Goal: Find specific page/section: Find specific page/section

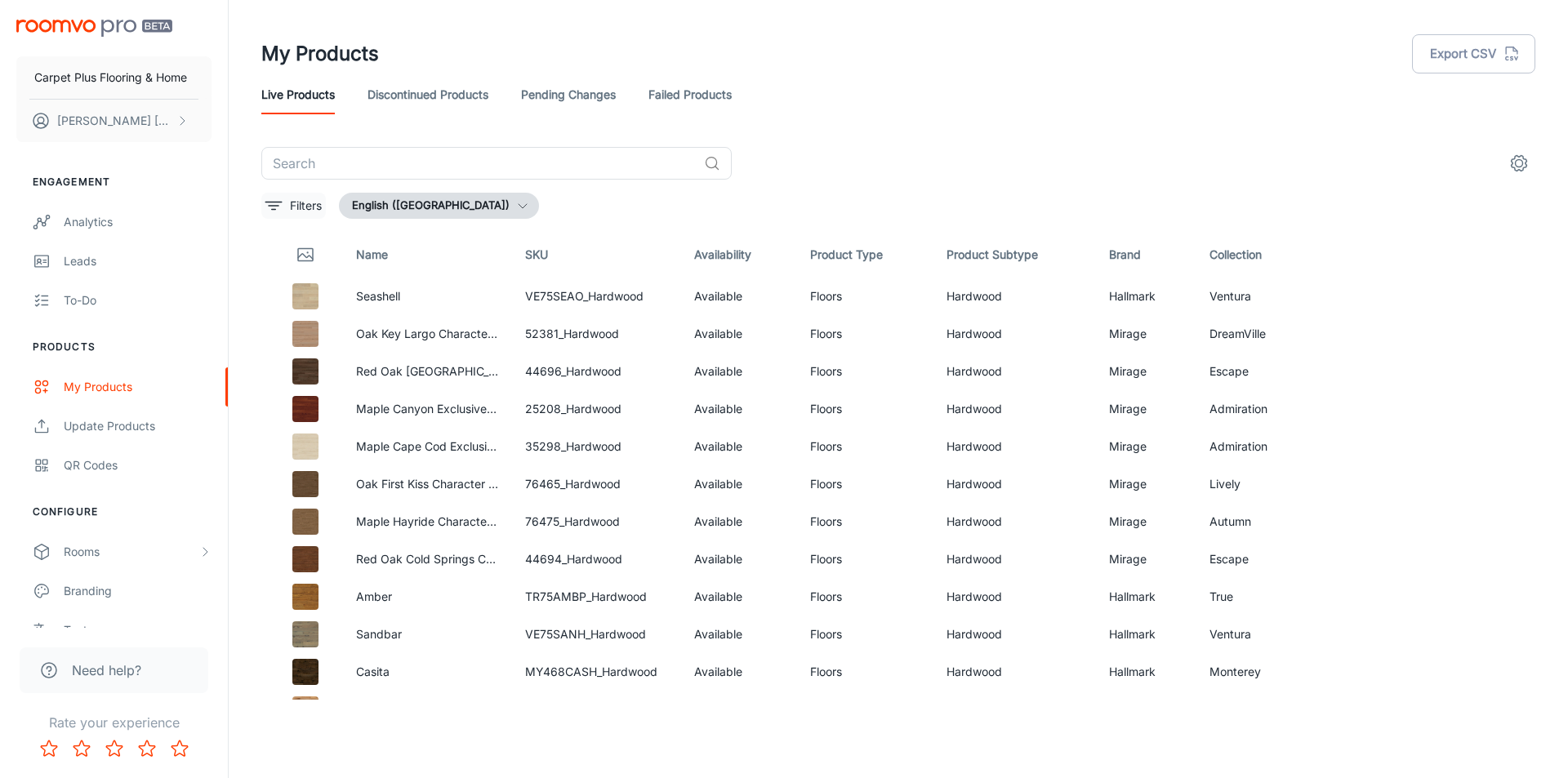
click at [283, 208] on button "Filters" at bounding box center [294, 206] width 65 height 26
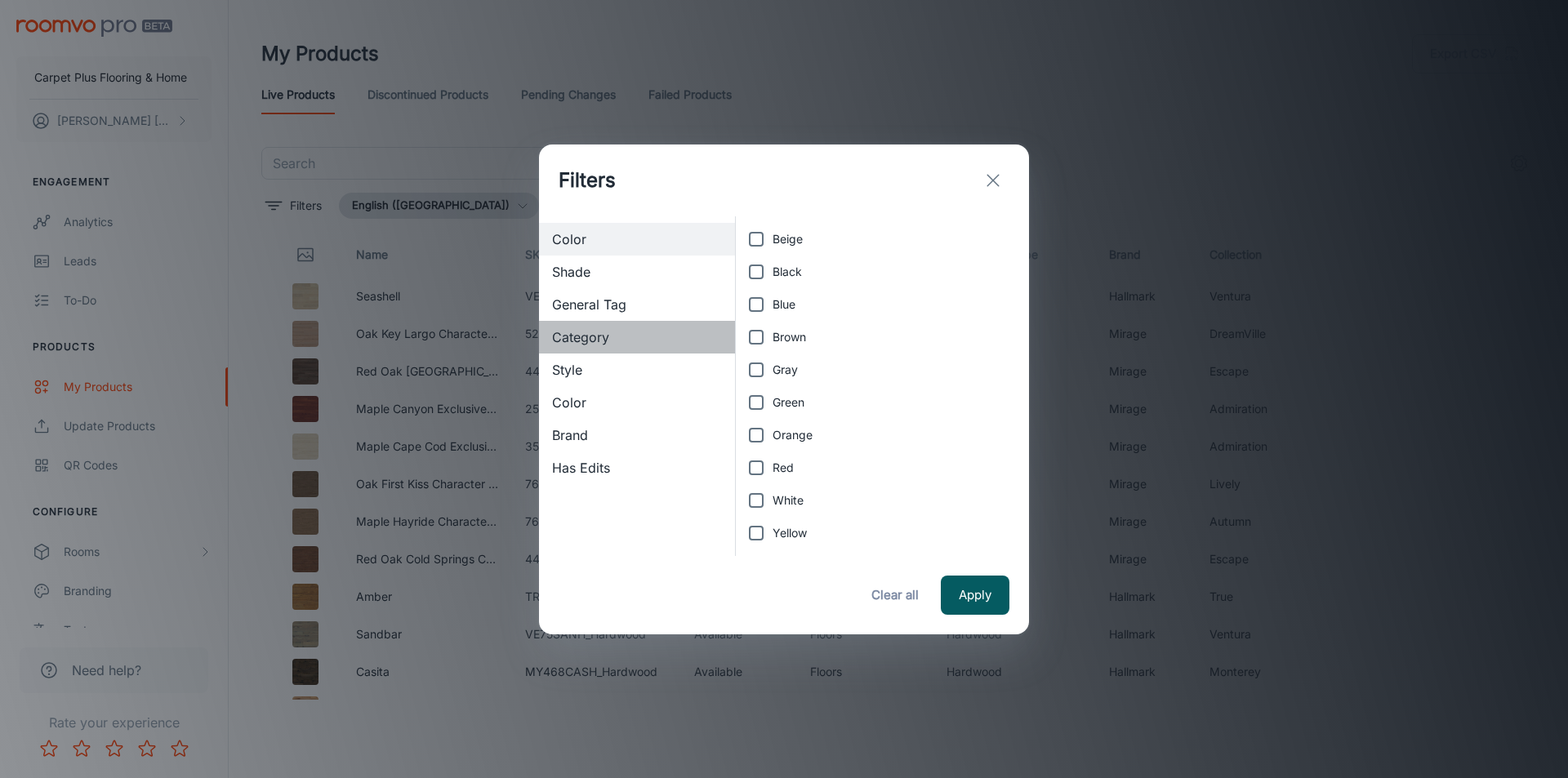
click at [579, 337] on span "Category" at bounding box center [637, 337] width 170 height 20
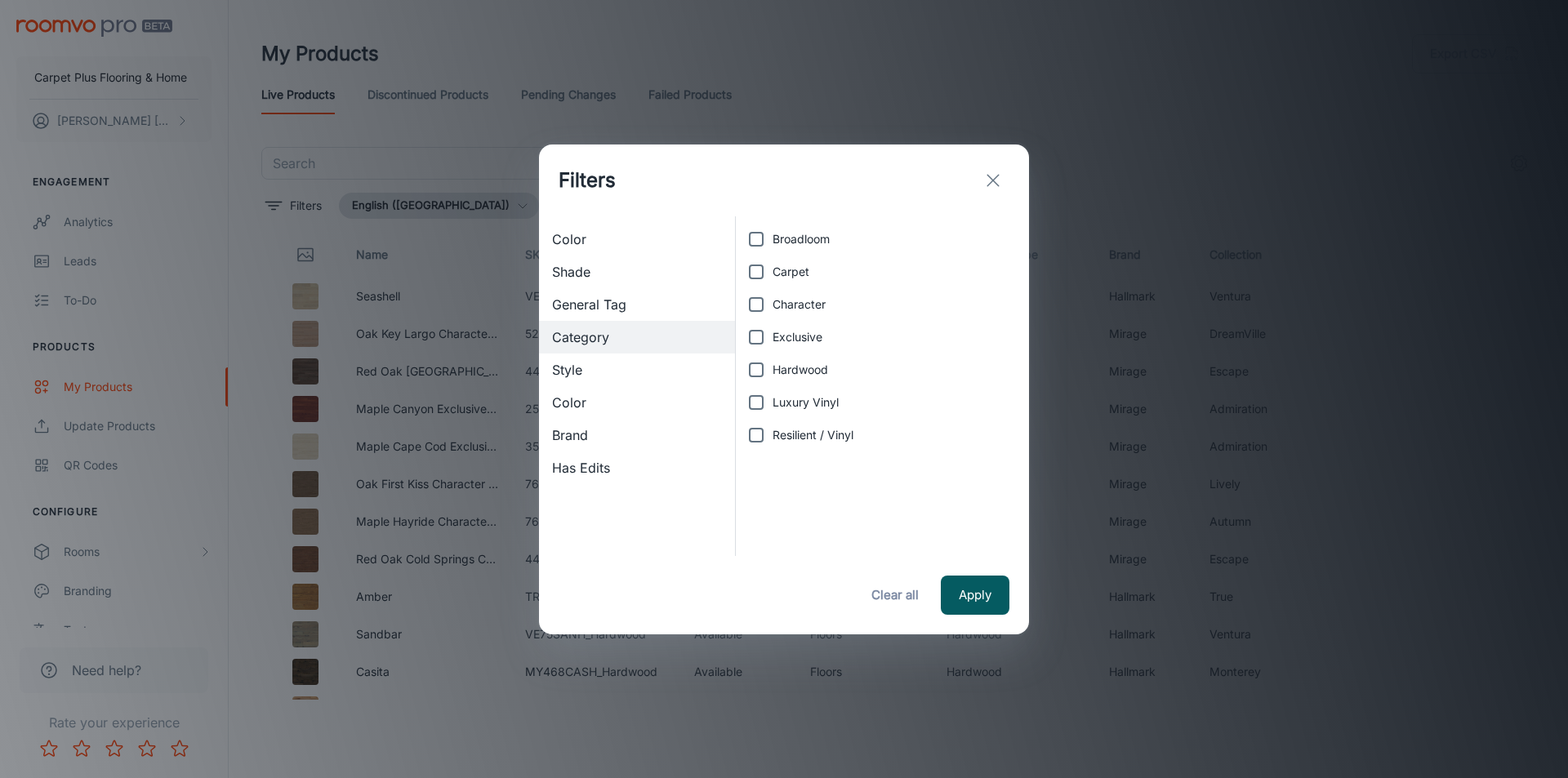
click at [756, 268] on input "Carpet" at bounding box center [756, 271] width 32 height 32
checkbox input "true"
click at [990, 602] on button "Apply" at bounding box center [975, 595] width 68 height 39
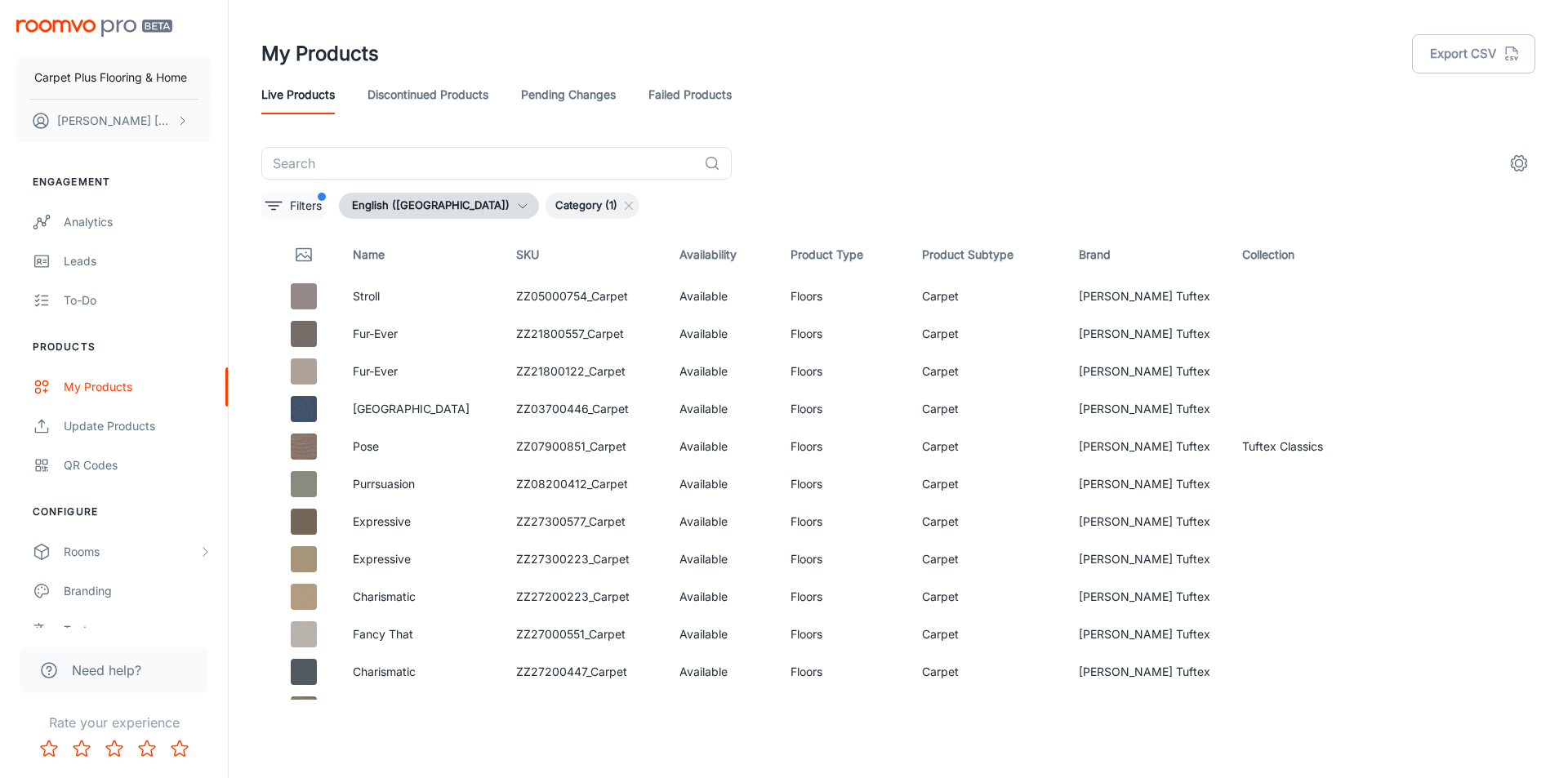
click at [301, 202] on p "Filters" at bounding box center [305, 206] width 32 height 18
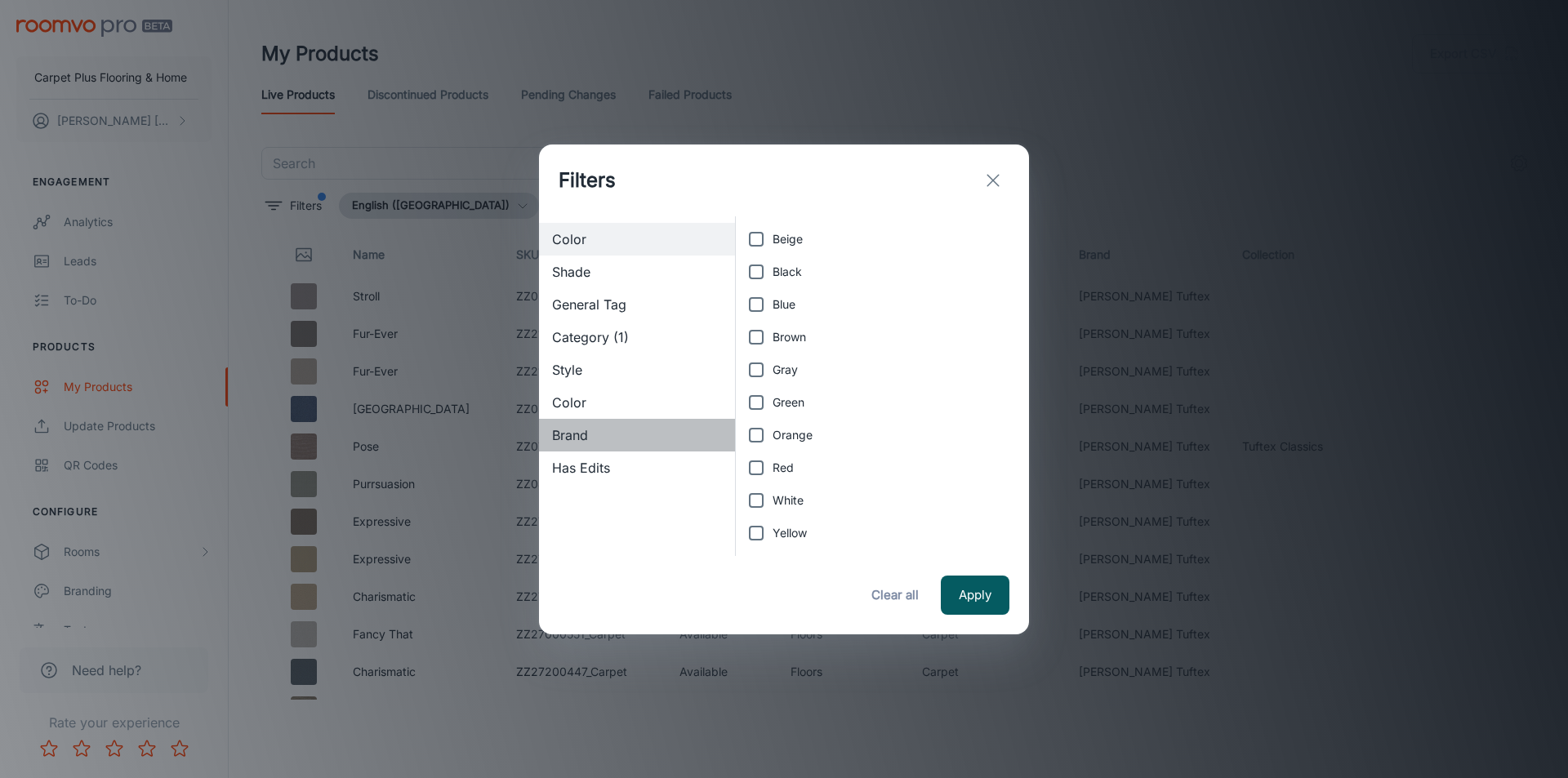
click at [563, 434] on span "Brand" at bounding box center [637, 435] width 170 height 20
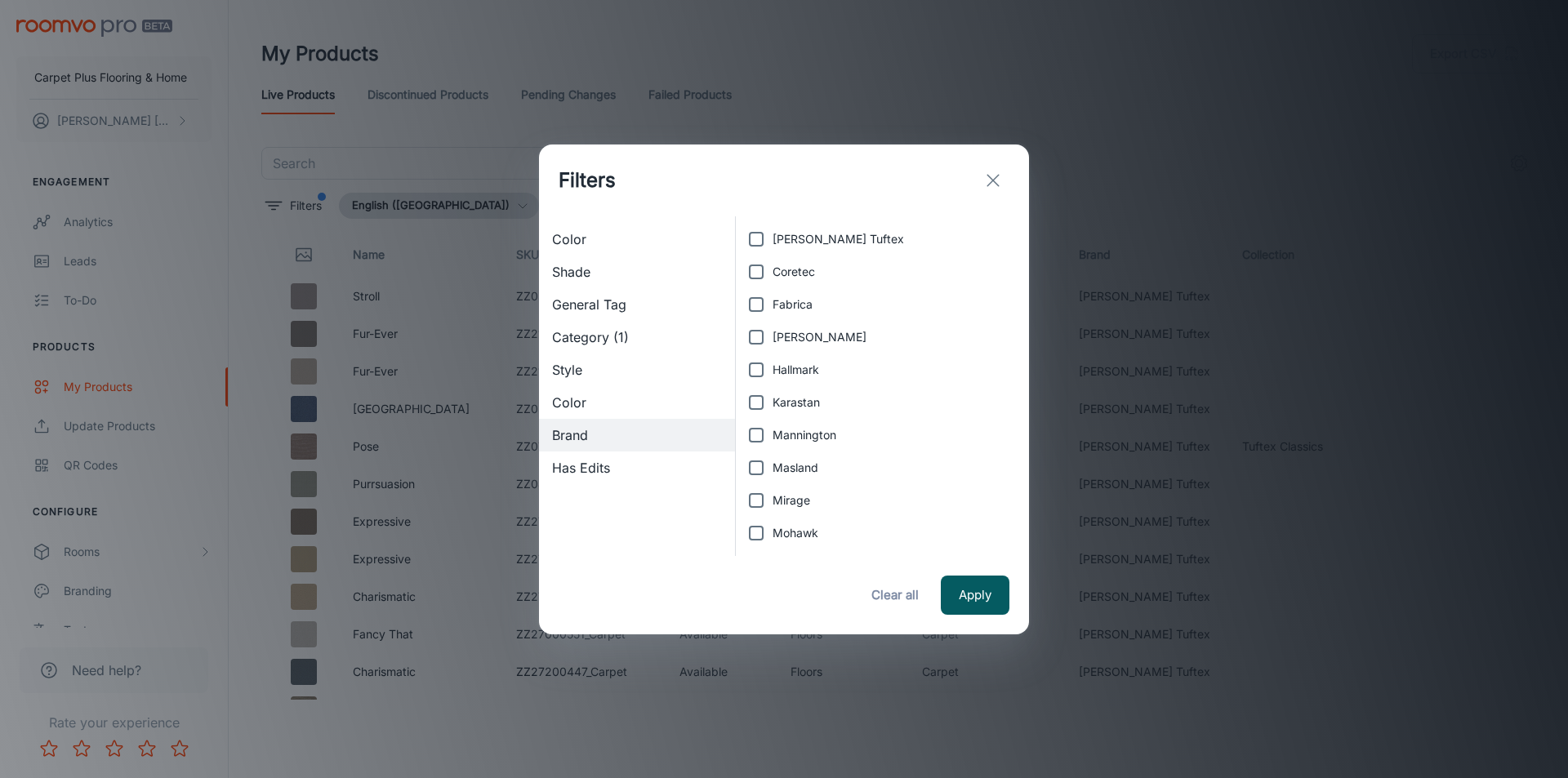
click at [759, 404] on input "Karastan" at bounding box center [756, 402] width 32 height 32
checkbox input "true"
click at [980, 584] on button "Apply" at bounding box center [975, 595] width 68 height 39
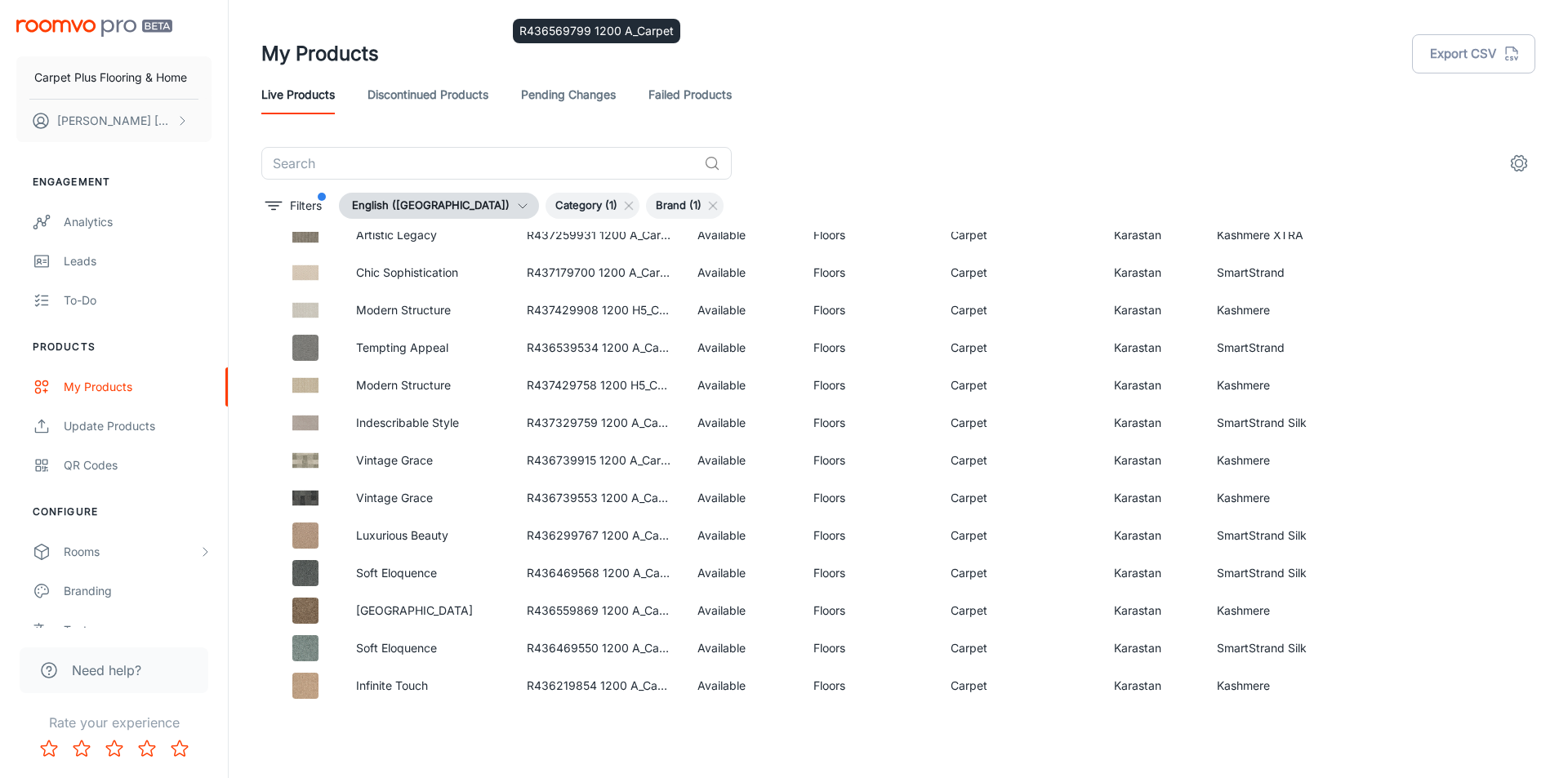
scroll to position [5587, 0]
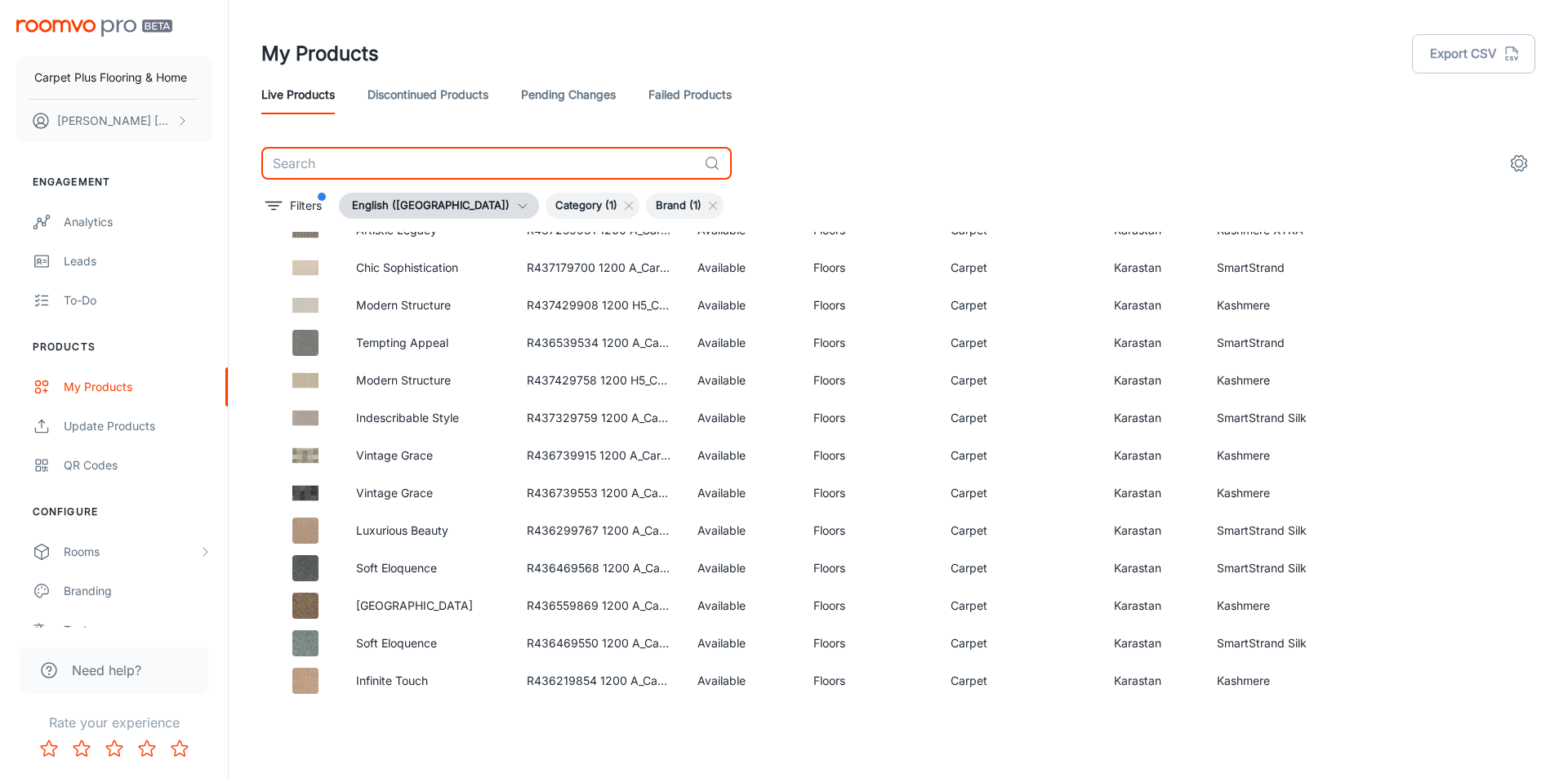
click at [321, 151] on input "text" at bounding box center [479, 163] width 436 height 32
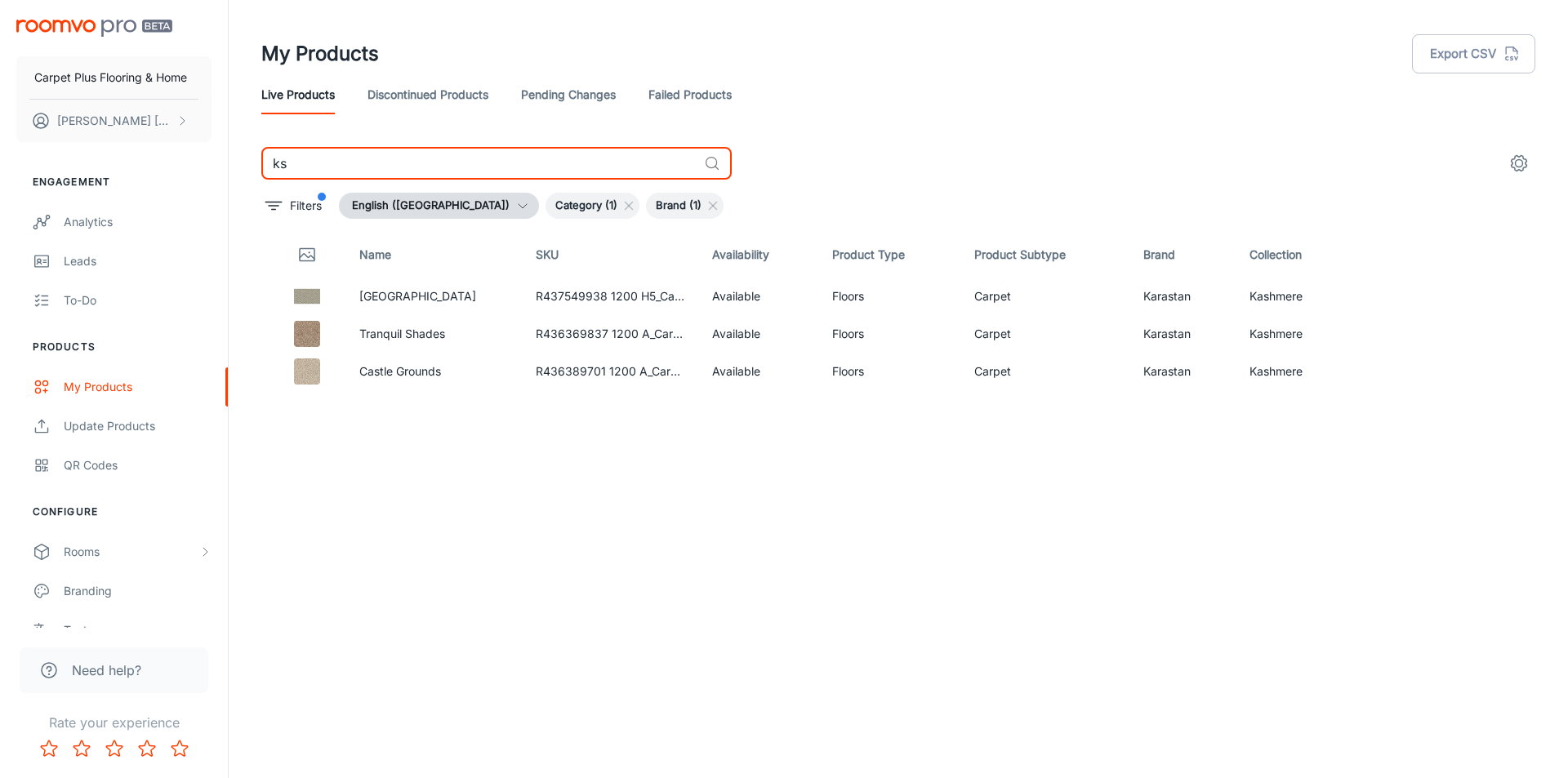
type input "k"
